Goal: Task Accomplishment & Management: Manage account settings

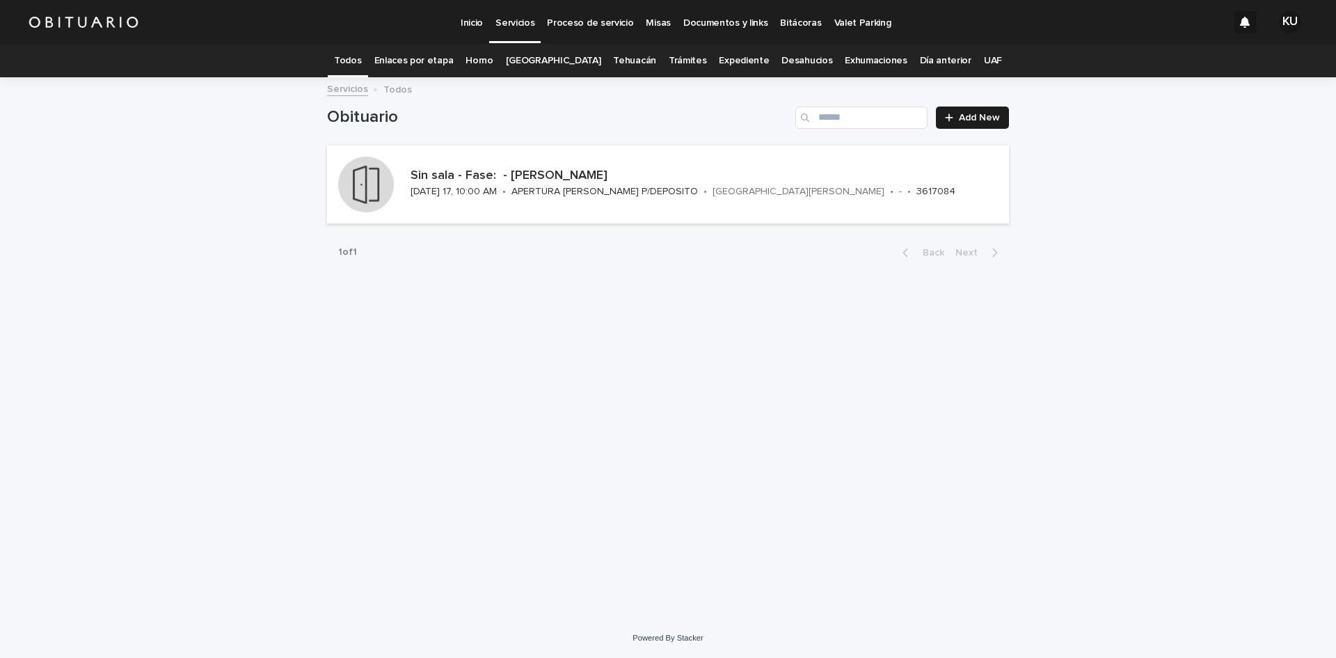
click at [517, 21] on p "Servicios" at bounding box center [515, 14] width 39 height 29
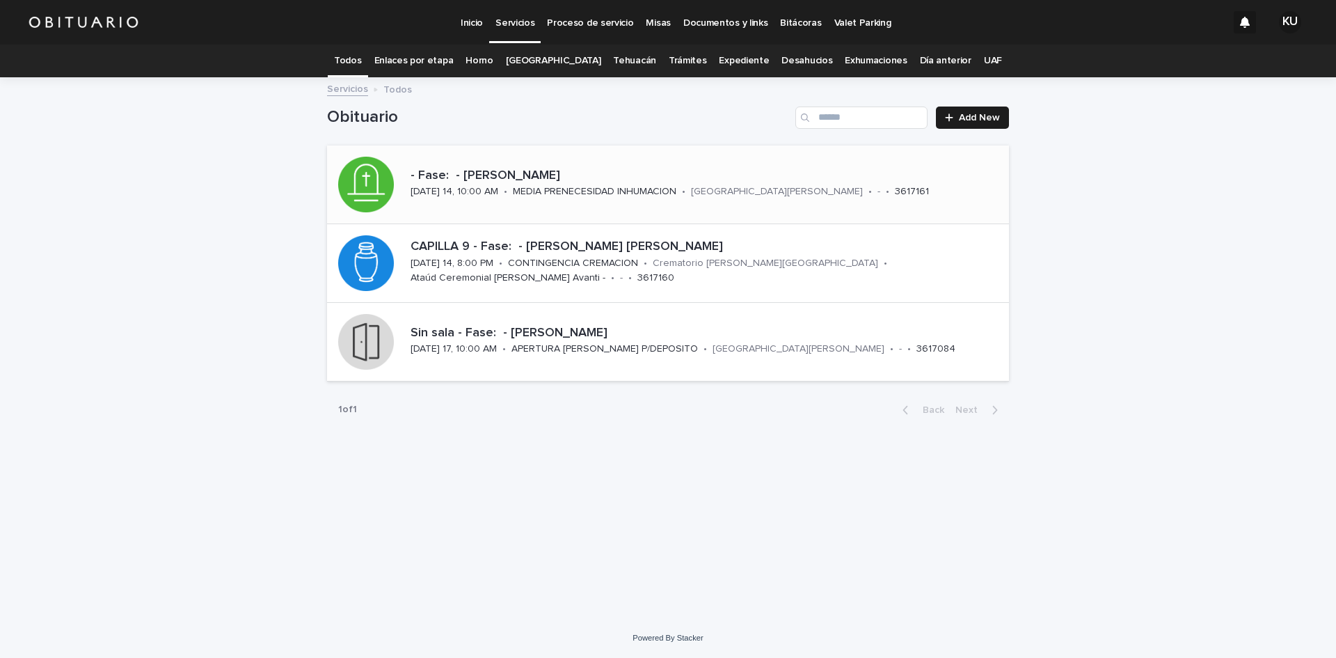
click at [821, 178] on p "- Fase: - [PERSON_NAME]" at bounding box center [707, 175] width 593 height 15
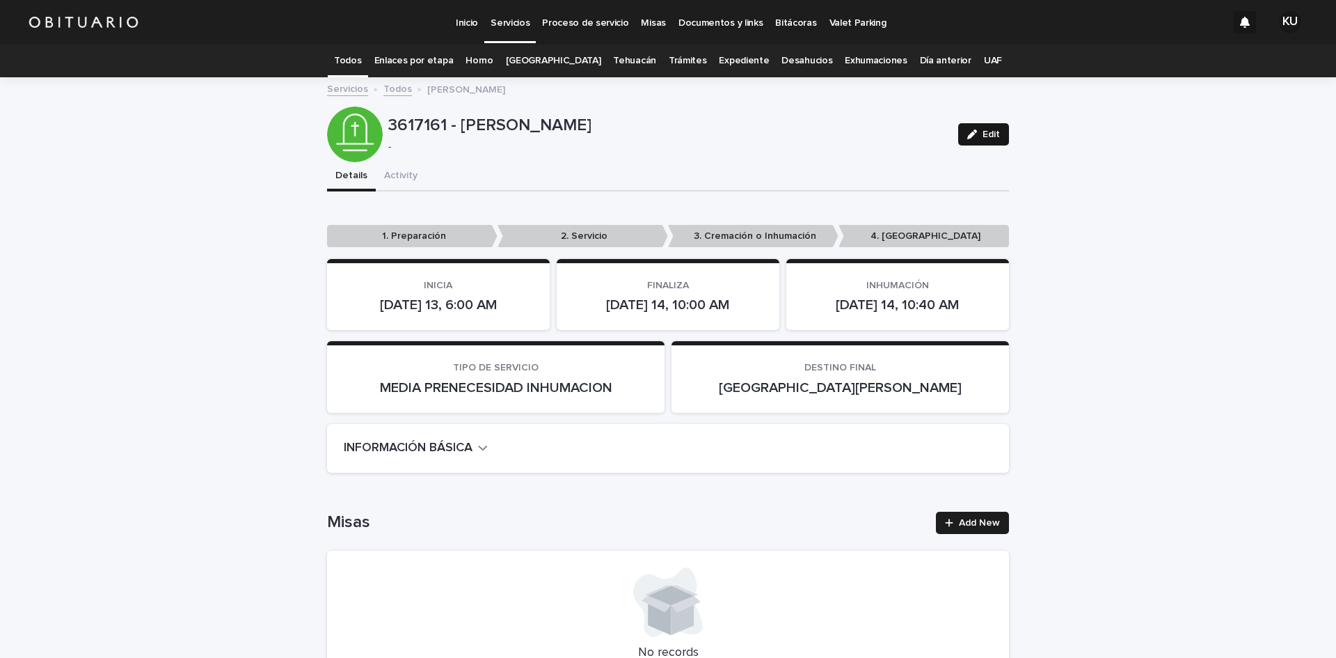
click at [965, 125] on button "Edit" at bounding box center [983, 134] width 51 height 22
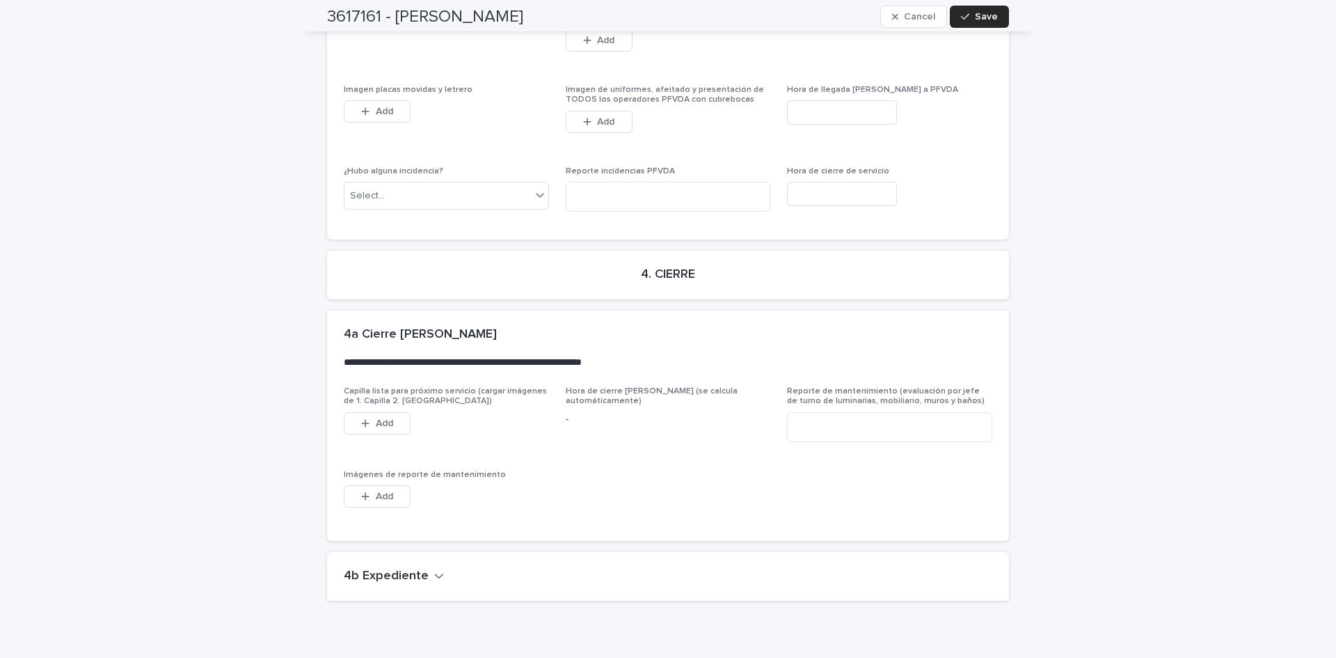
scroll to position [3606, 0]
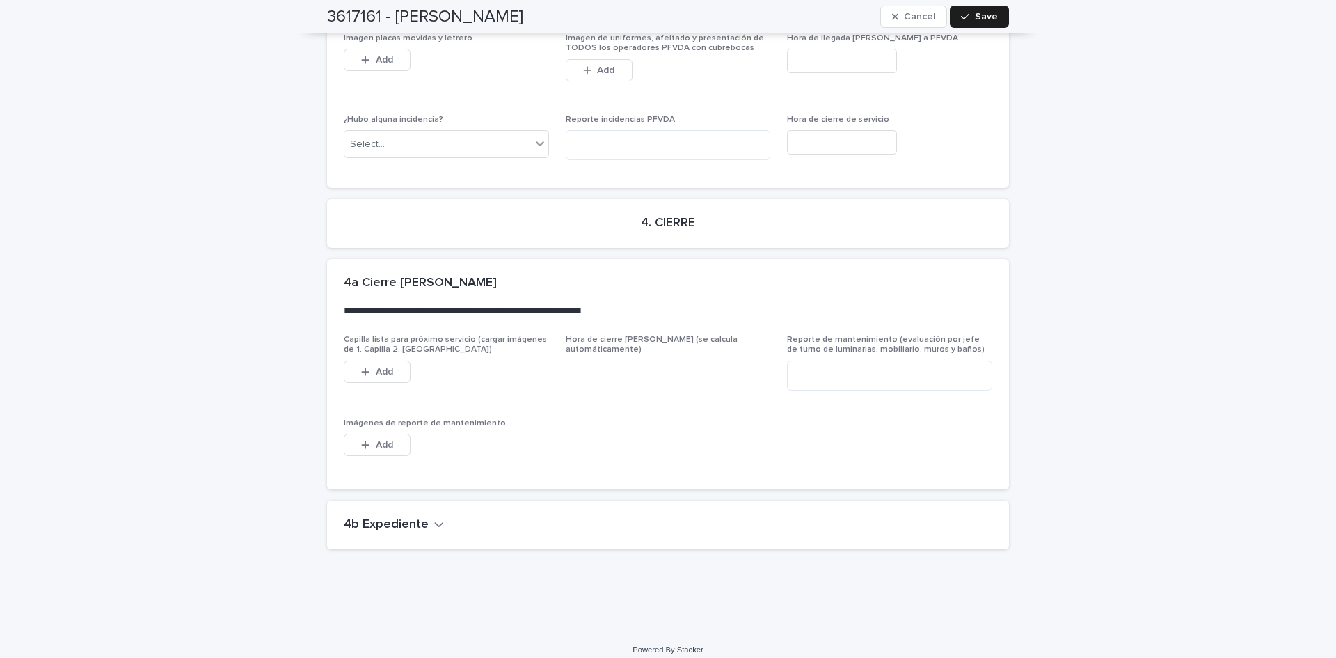
click at [435, 522] on icon "button" at bounding box center [439, 524] width 8 height 5
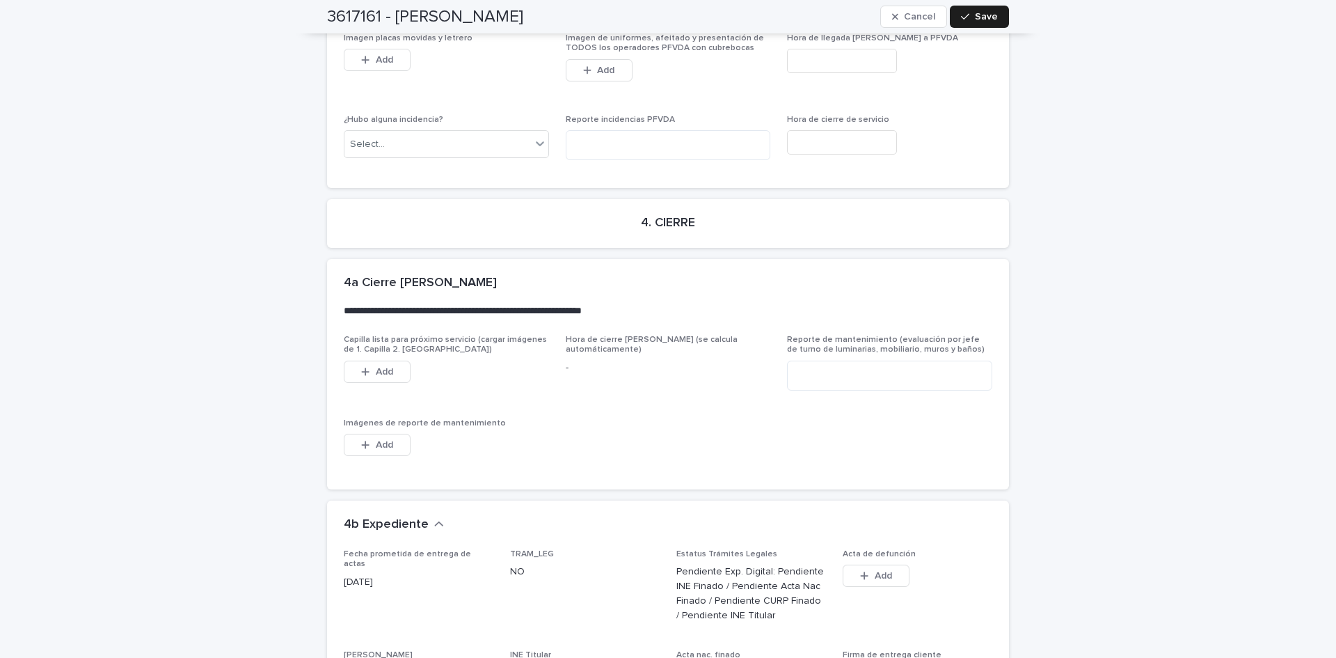
scroll to position [4073, 0]
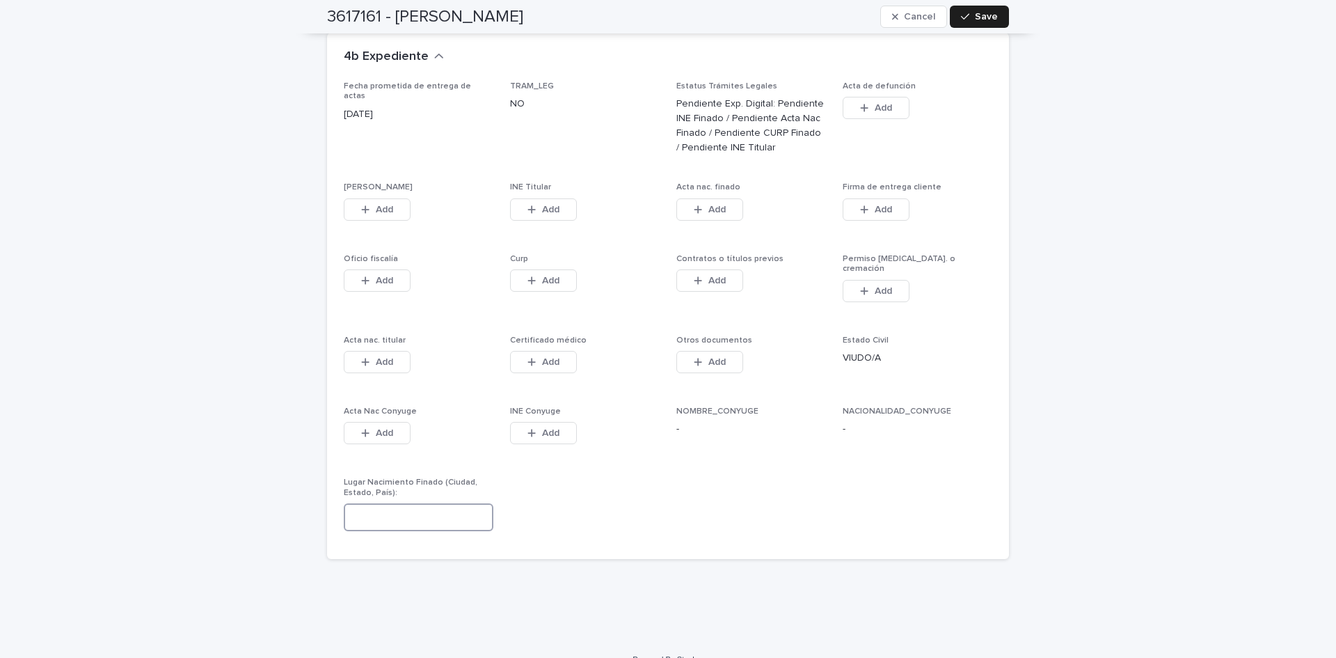
click at [364, 503] on input at bounding box center [419, 517] width 150 height 28
type input "*"
type input "**********"
click at [975, 19] on span "Save" at bounding box center [986, 17] width 23 height 10
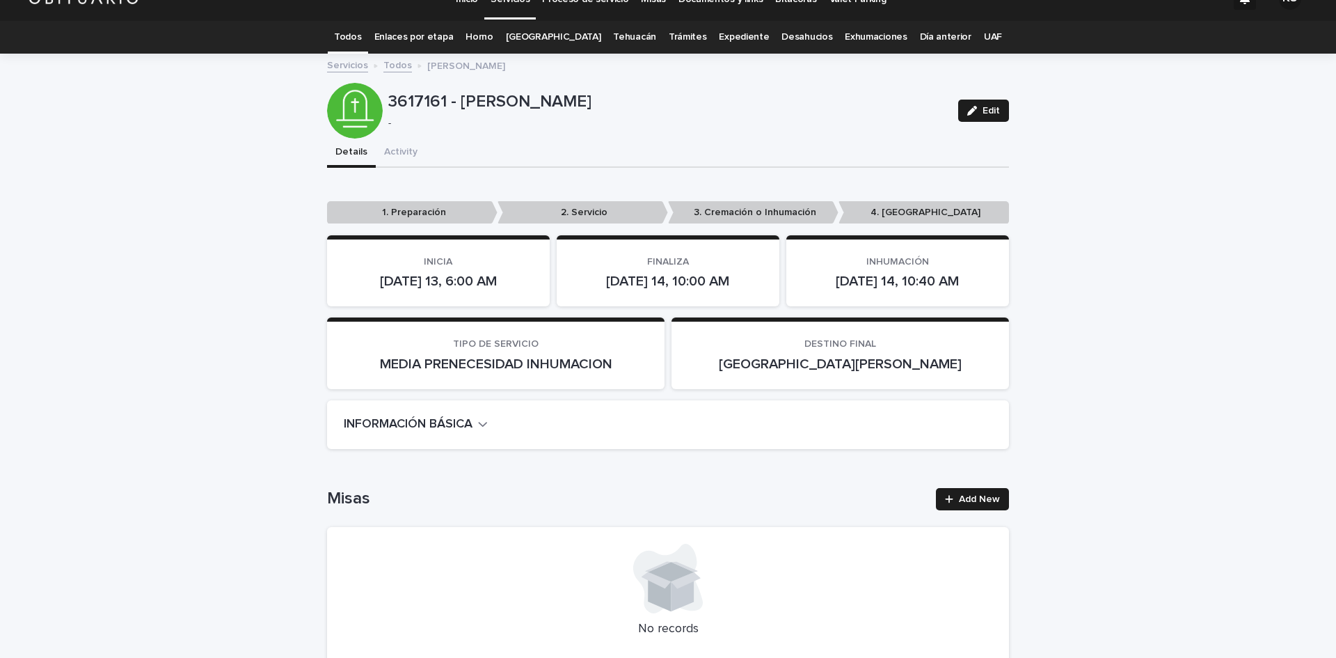
scroll to position [0, 0]
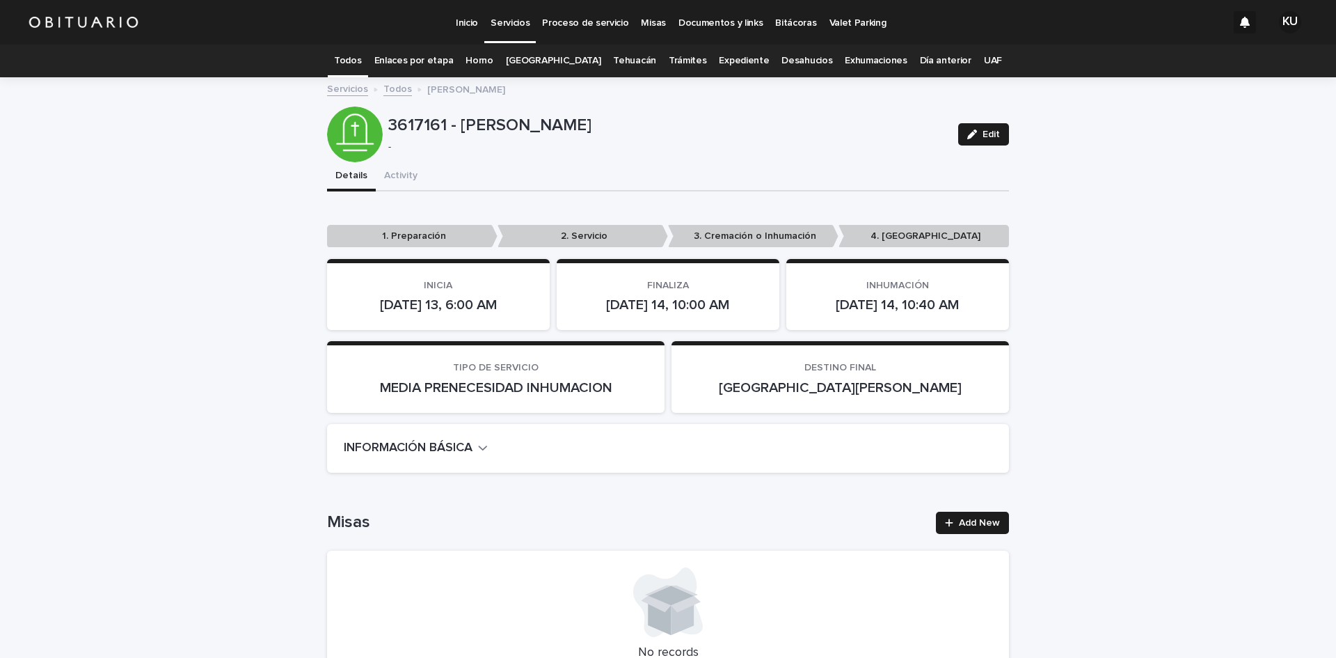
click at [509, 22] on p "Servicios" at bounding box center [510, 14] width 39 height 29
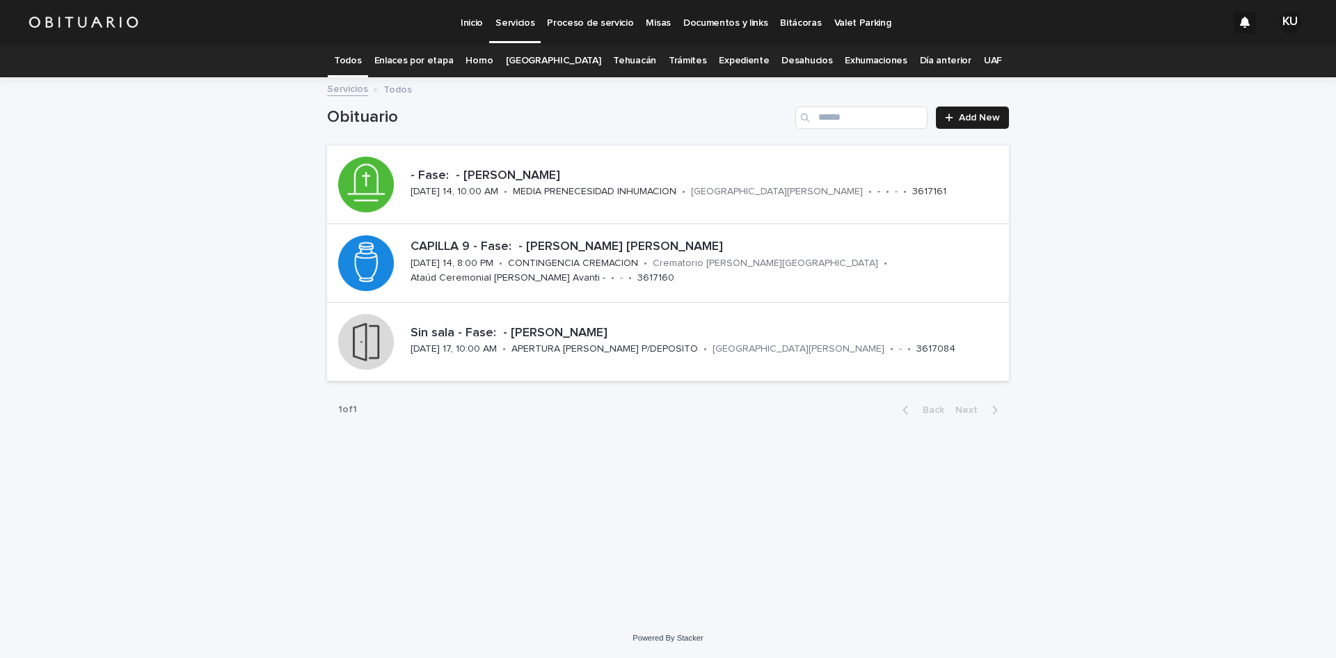
click at [509, 24] on p "Servicios" at bounding box center [515, 14] width 39 height 29
click at [881, 271] on div "CAPILLA 9 - Fase: - [PERSON_NAME] [PERSON_NAME][DATE] 14, 8:00 PM • CONTINGENCI…" at bounding box center [707, 263] width 604 height 58
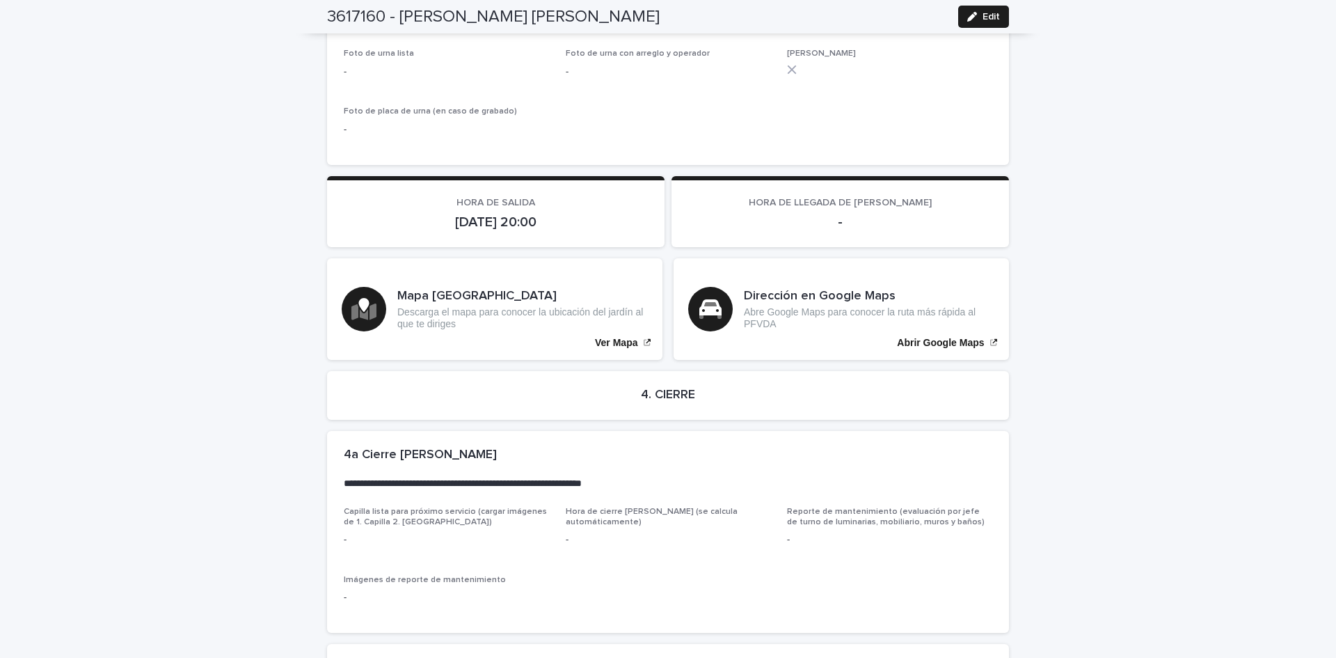
scroll to position [2833, 0]
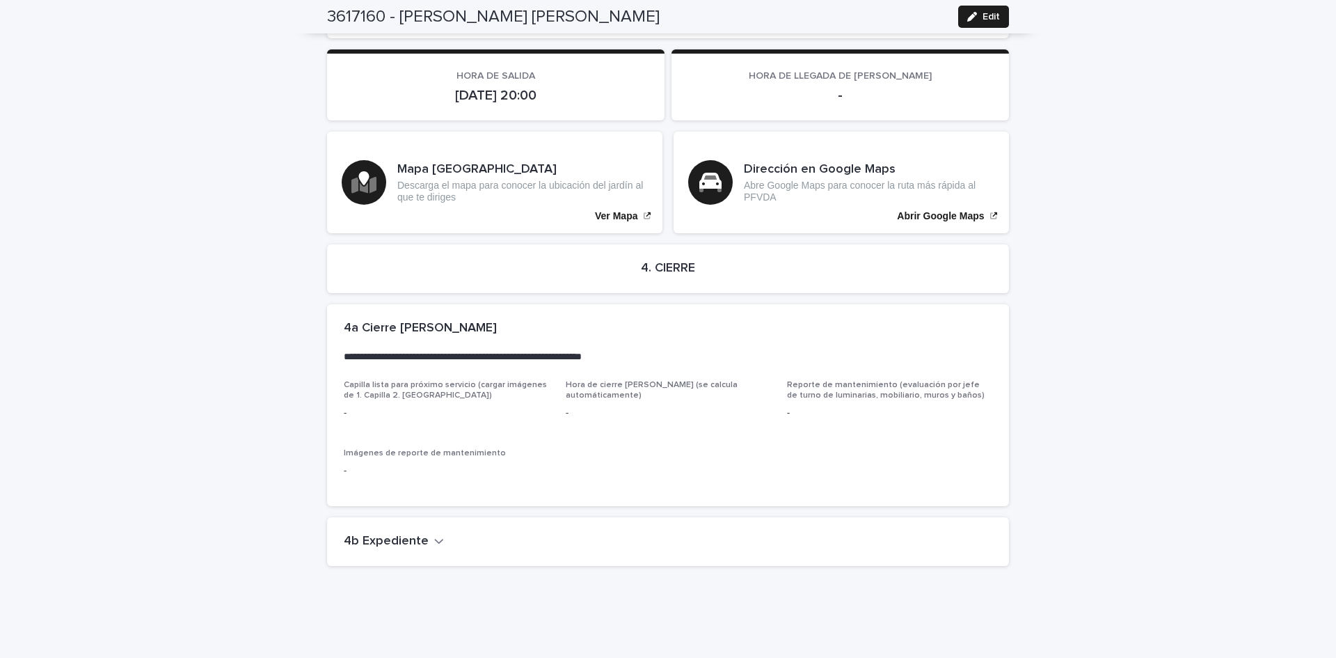
click at [434, 534] on icon "button" at bounding box center [439, 540] width 10 height 13
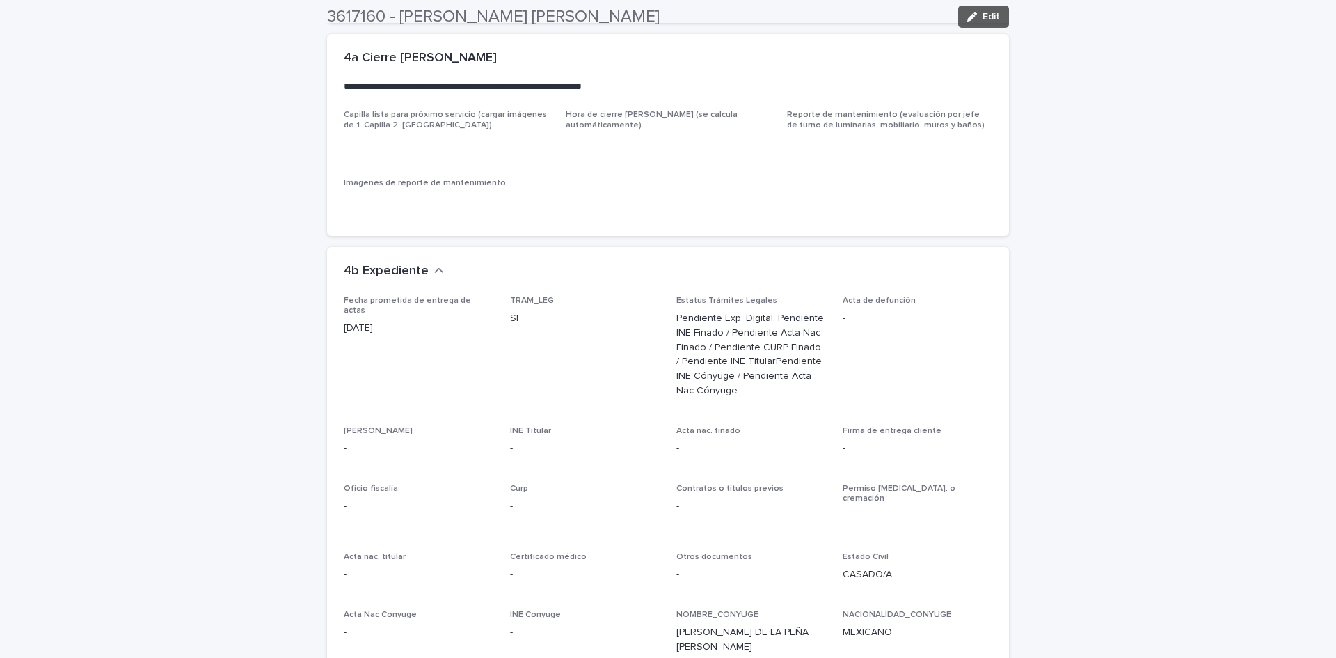
scroll to position [3263, 0]
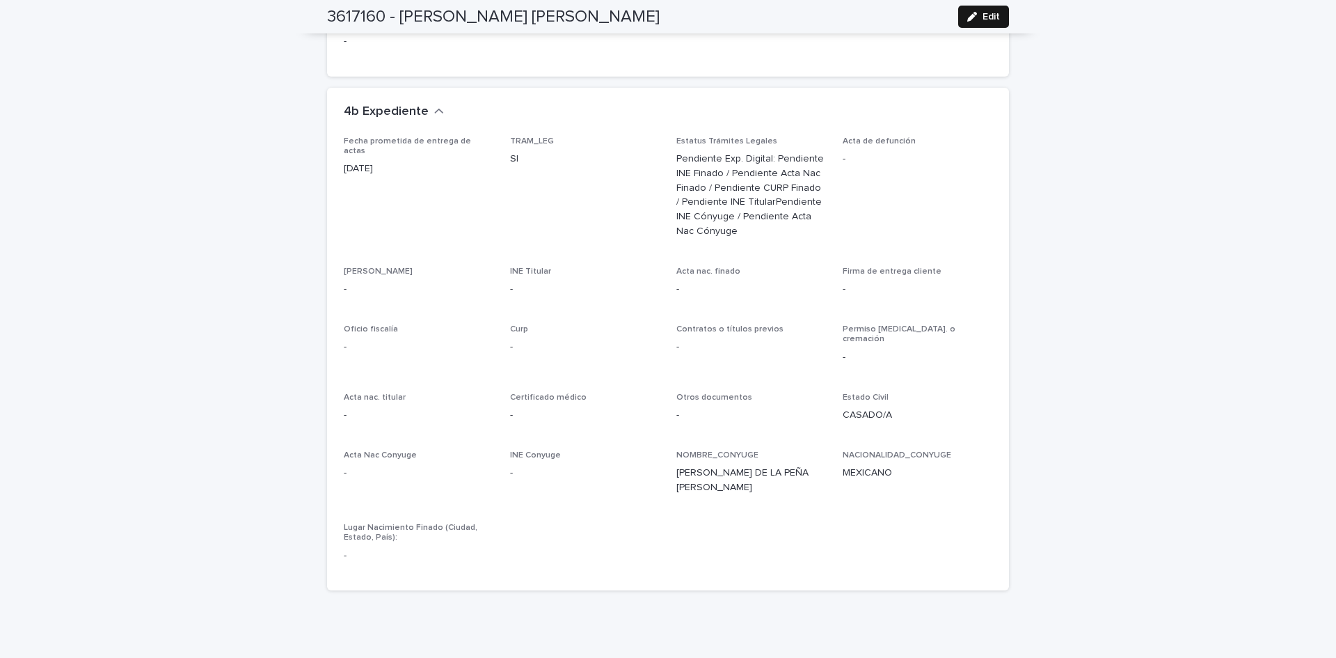
click at [988, 9] on button "Edit" at bounding box center [983, 17] width 51 height 22
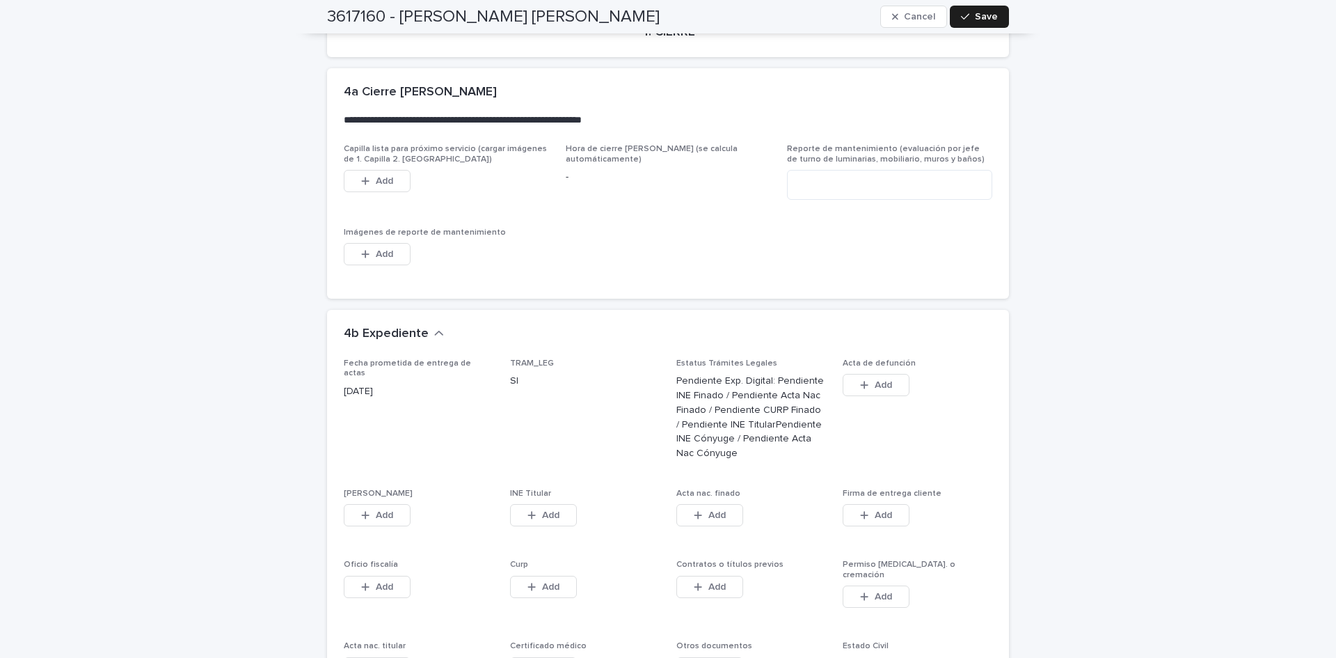
scroll to position [3552, 0]
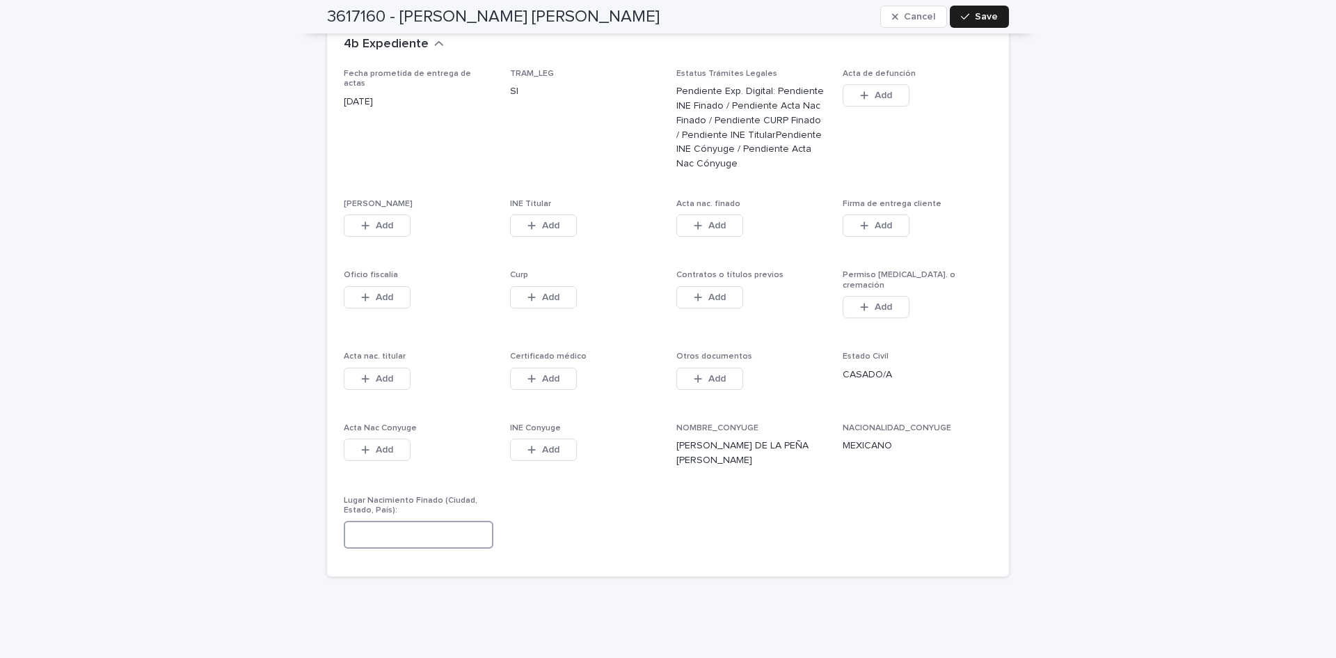
click at [457, 521] on input at bounding box center [419, 535] width 150 height 28
click at [351, 521] on input "*******" at bounding box center [419, 535] width 150 height 28
type input "*******"
click at [987, 19] on span "Save" at bounding box center [986, 17] width 23 height 10
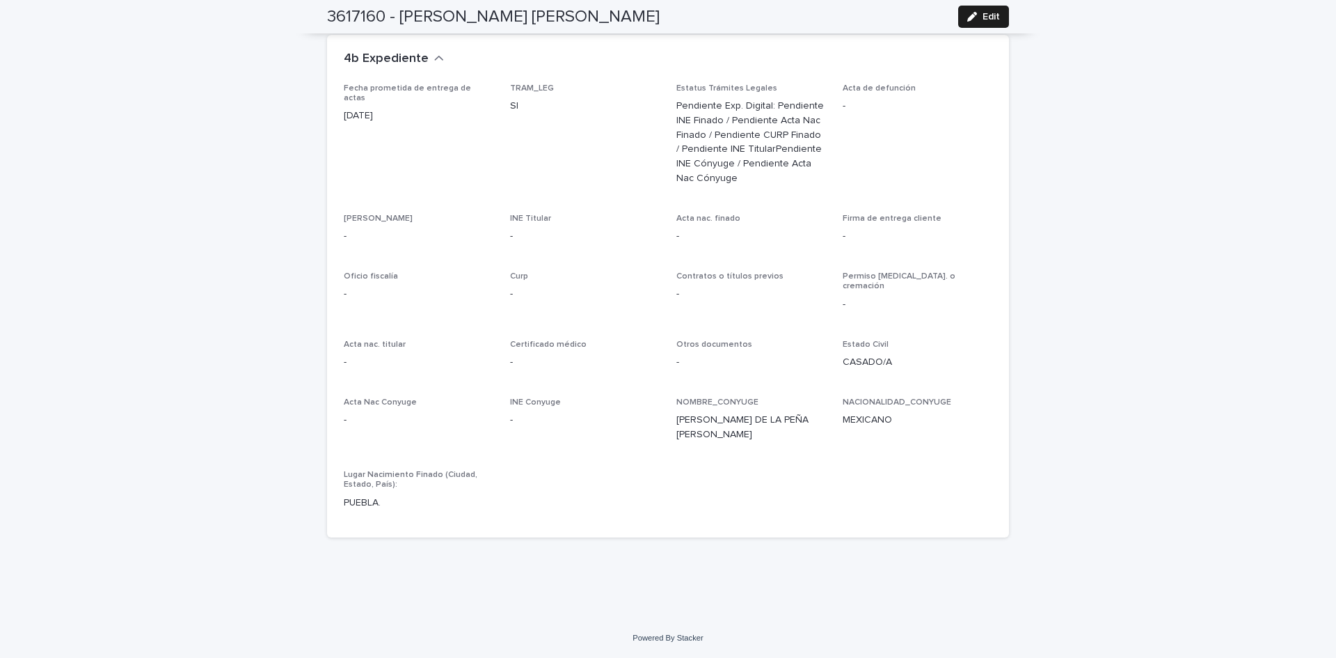
scroll to position [3263, 0]
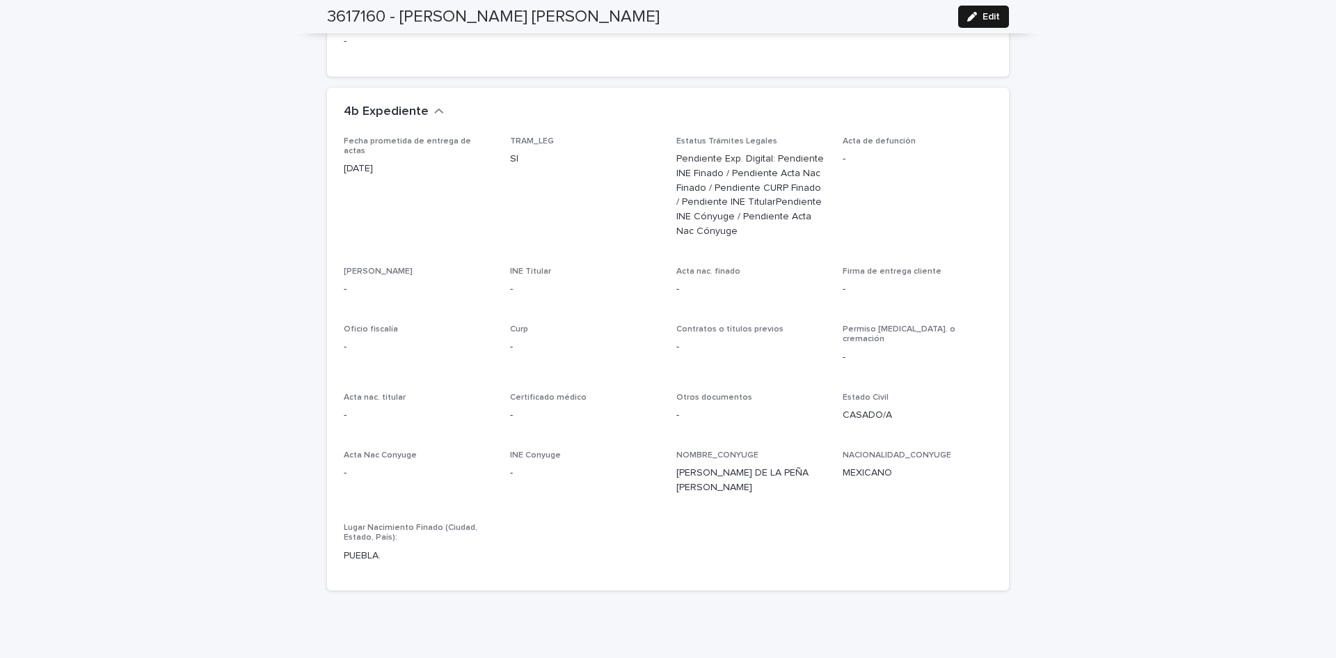
click at [974, 13] on div "button" at bounding box center [974, 17] width 15 height 10
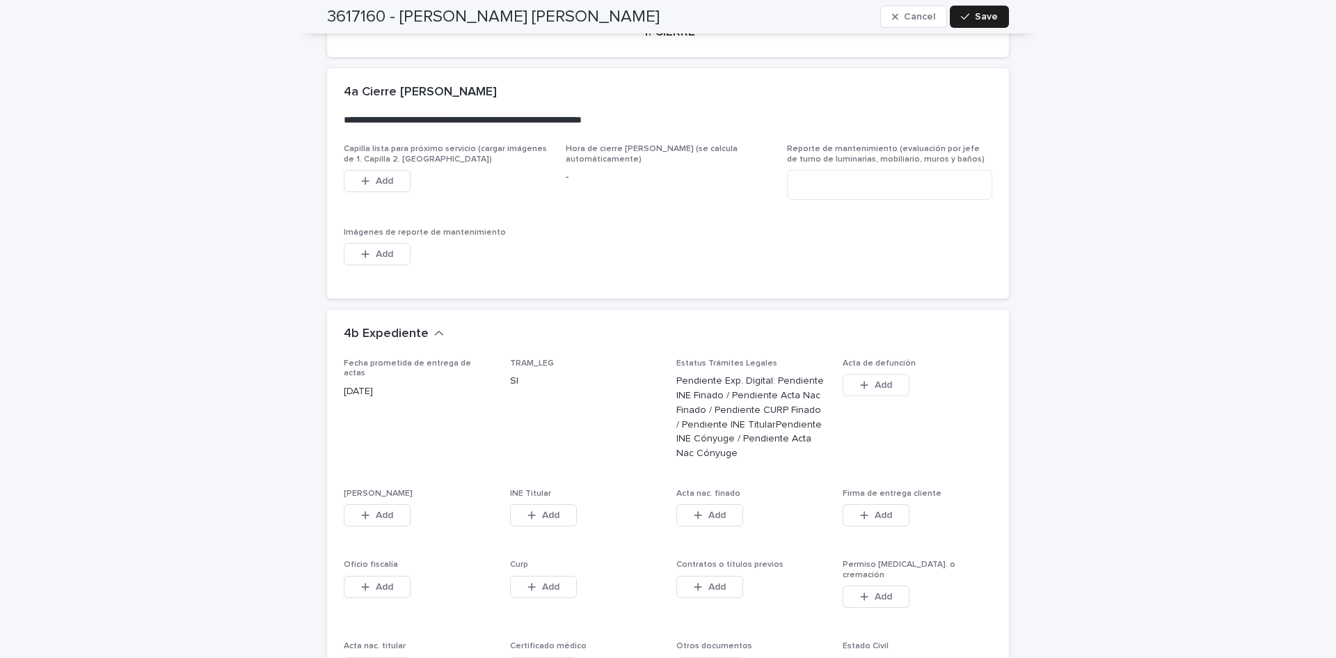
scroll to position [3552, 0]
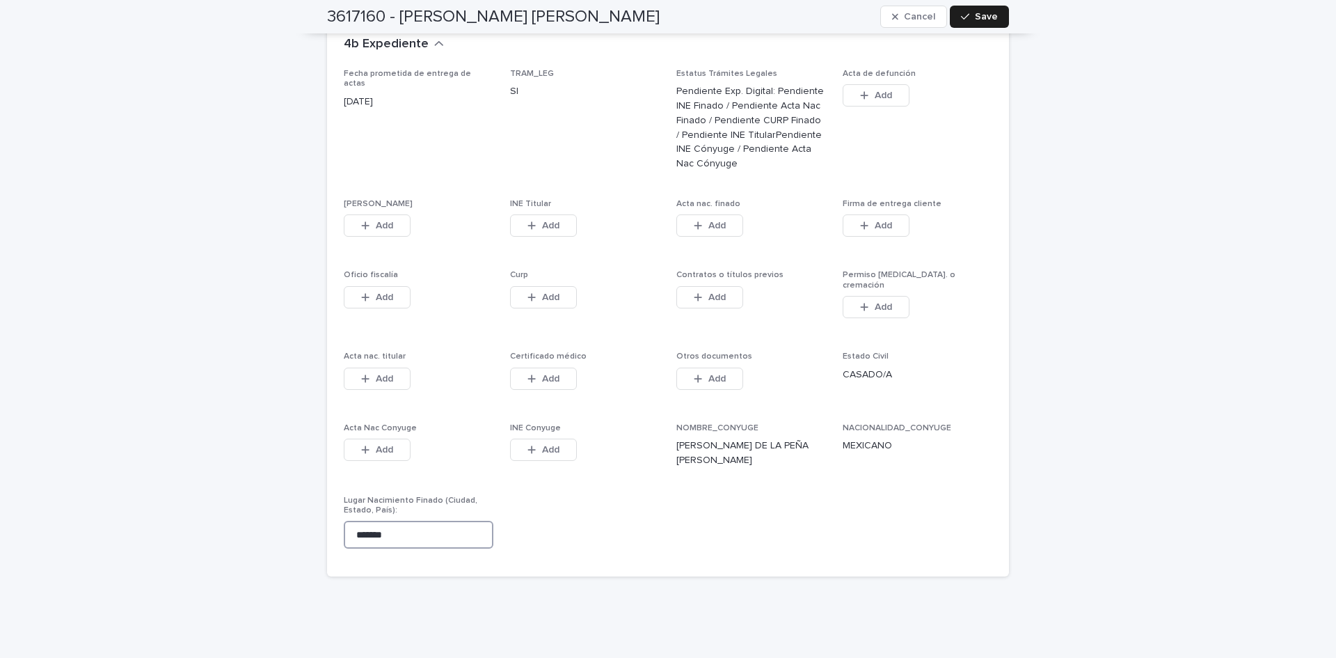
click at [353, 521] on input "*******" at bounding box center [419, 535] width 150 height 28
type input "**********"
click at [964, 20] on icon "button" at bounding box center [965, 17] width 8 height 10
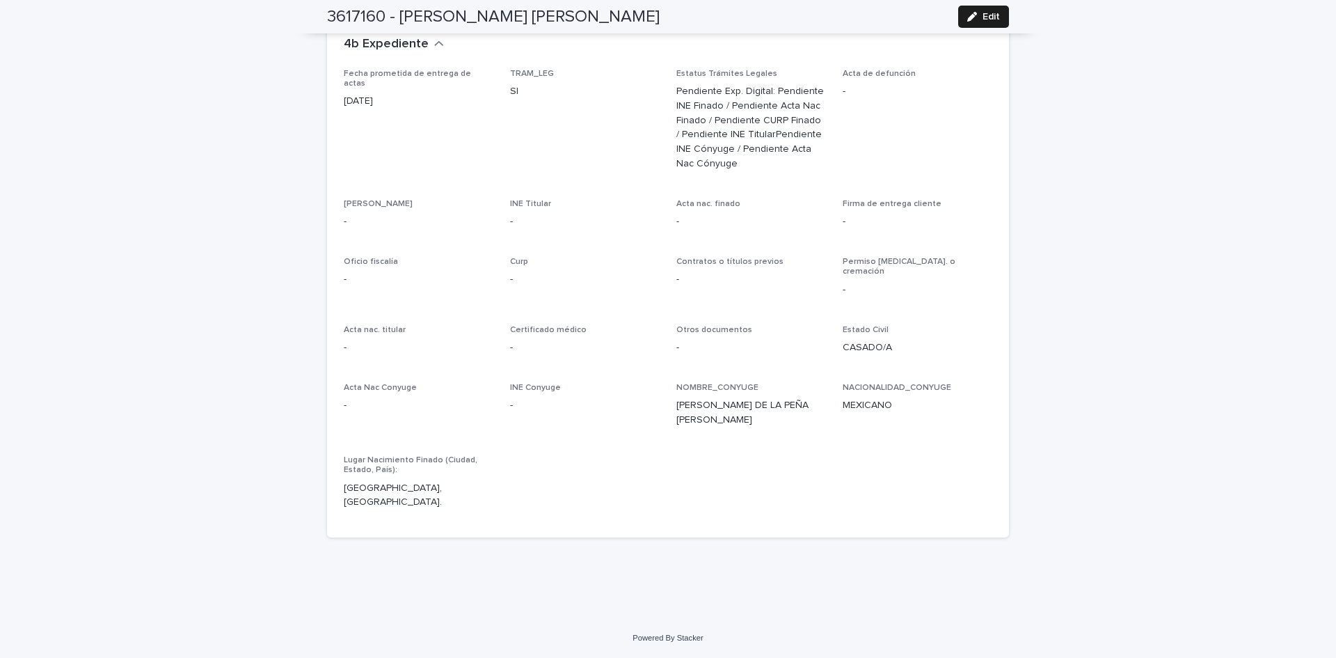
scroll to position [3263, 0]
